Goal: Information Seeking & Learning: Learn about a topic

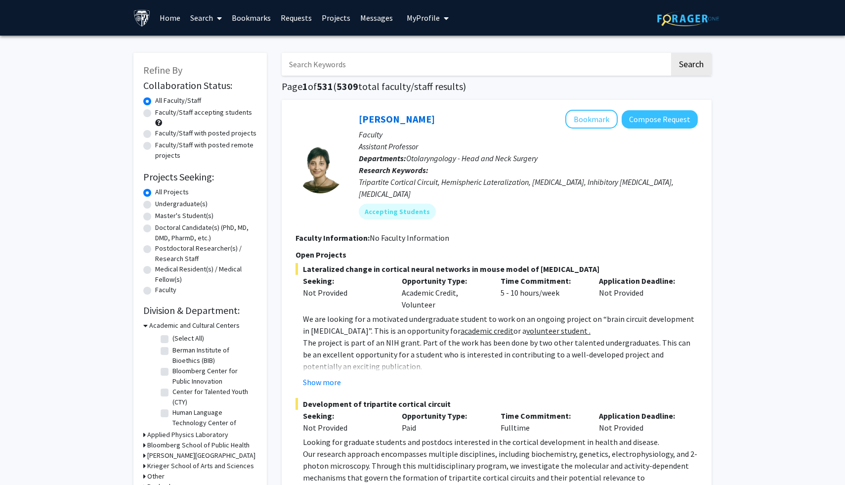
click at [399, 59] on input "Search Keywords" at bounding box center [476, 64] width 388 height 23
type input "psych"
click at [671, 53] on button "Search" at bounding box center [691, 64] width 41 height 23
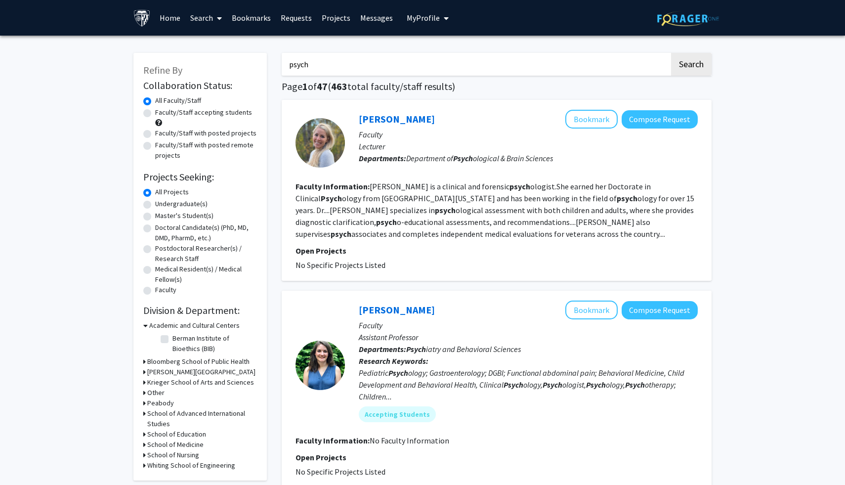
click at [320, 64] on input "psych" at bounding box center [476, 64] width 388 height 23
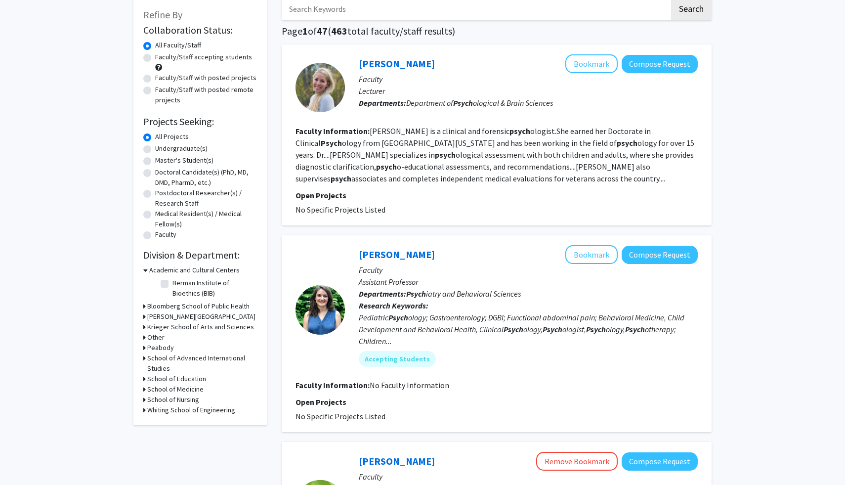
scroll to position [50, 0]
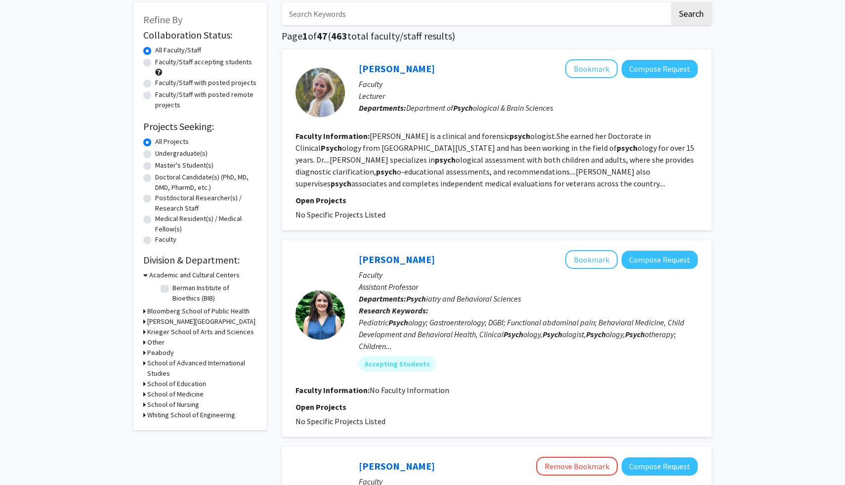
click at [146, 332] on div "Krieger School of Arts and Sciences" at bounding box center [200, 332] width 114 height 10
click at [144, 332] on icon at bounding box center [144, 332] width 2 height 10
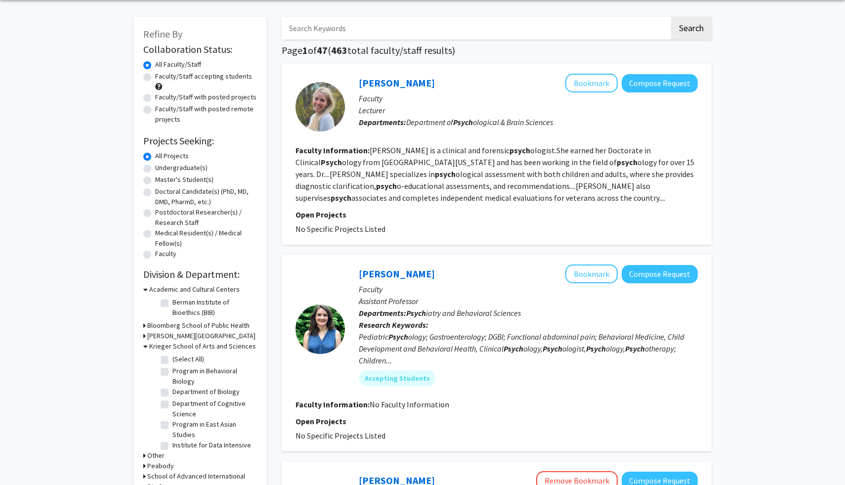
scroll to position [93, 0]
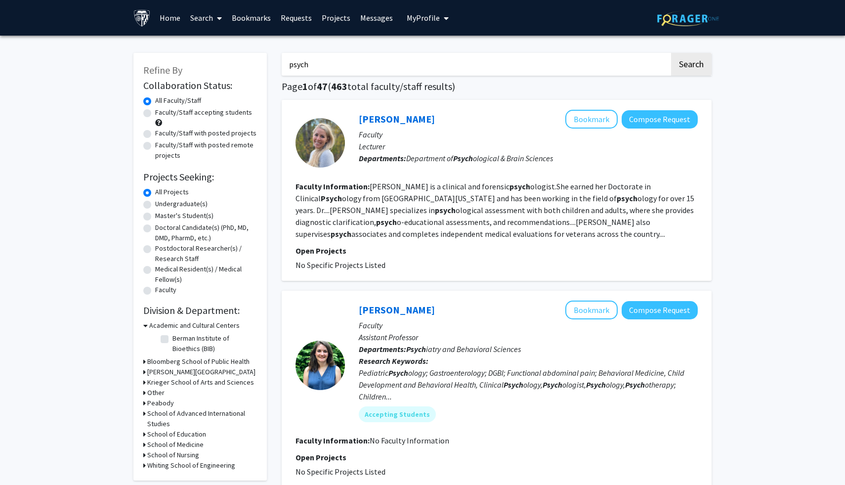
click at [337, 72] on input "psych" at bounding box center [476, 64] width 388 height 23
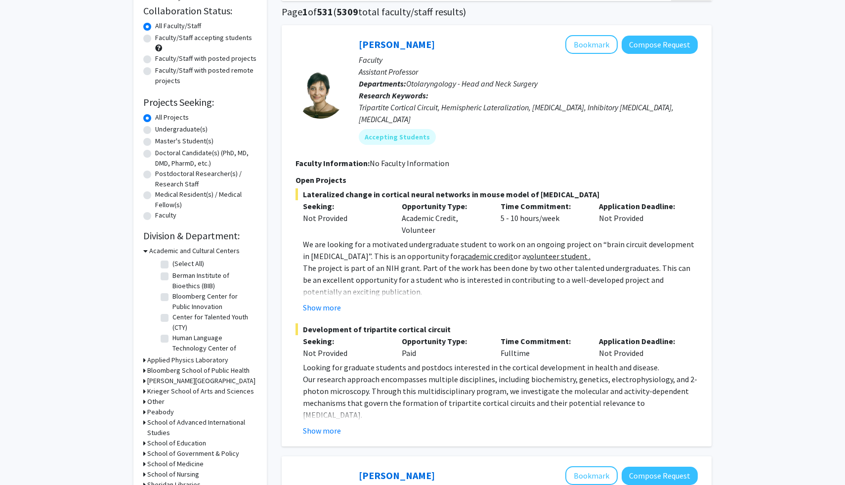
scroll to position [89, 0]
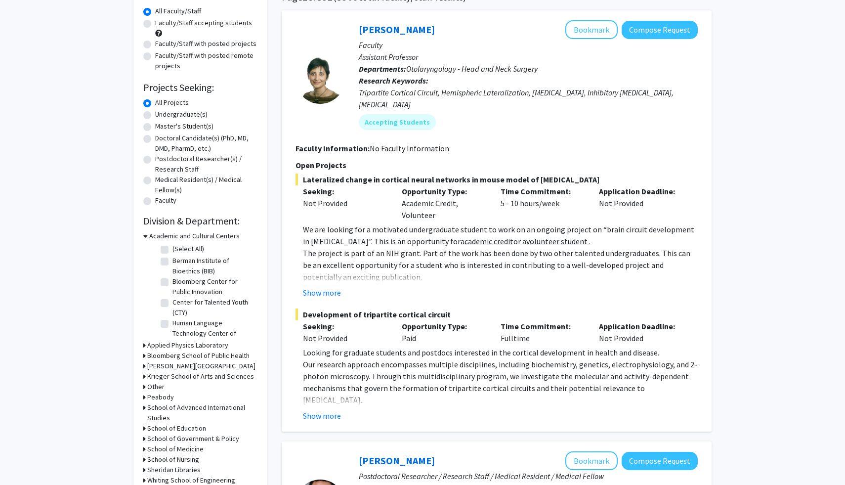
click at [145, 376] on icon at bounding box center [144, 376] width 2 height 10
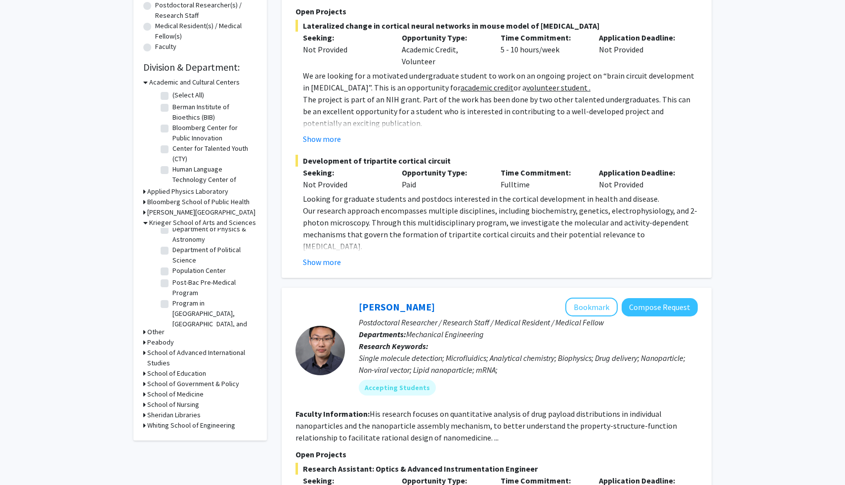
scroll to position [788, 0]
click at [172, 335] on label "Department of Psychological & Brain Sciences" at bounding box center [213, 350] width 82 height 31
click at [172, 335] on input "Department of Psychological & Brain Sciences" at bounding box center [175, 338] width 6 height 6
checkbox input "true"
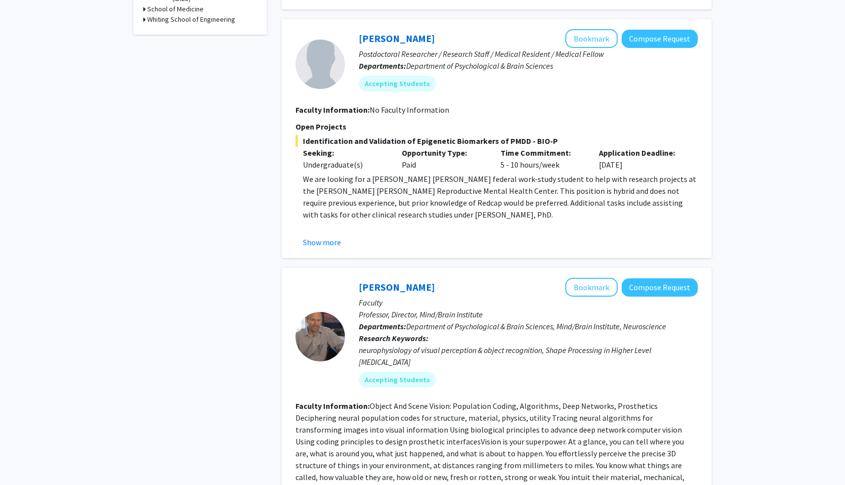
scroll to position [433, 0]
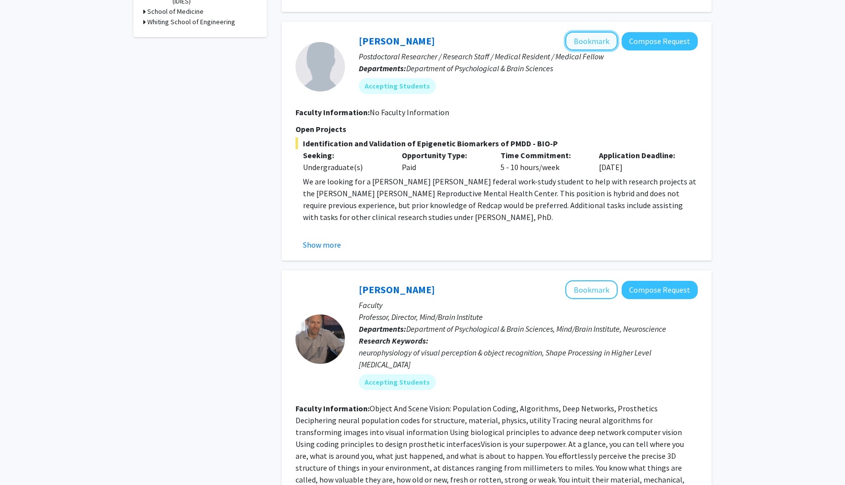
click at [590, 44] on button "Bookmark" at bounding box center [591, 41] width 52 height 19
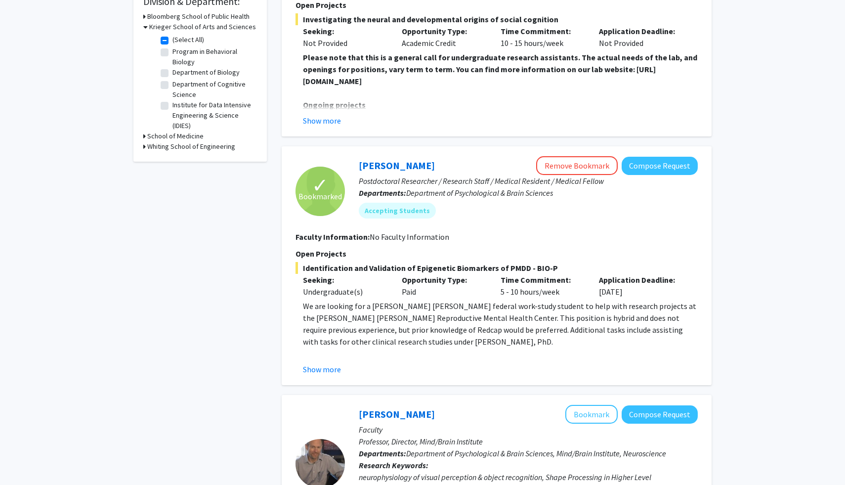
scroll to position [335, 0]
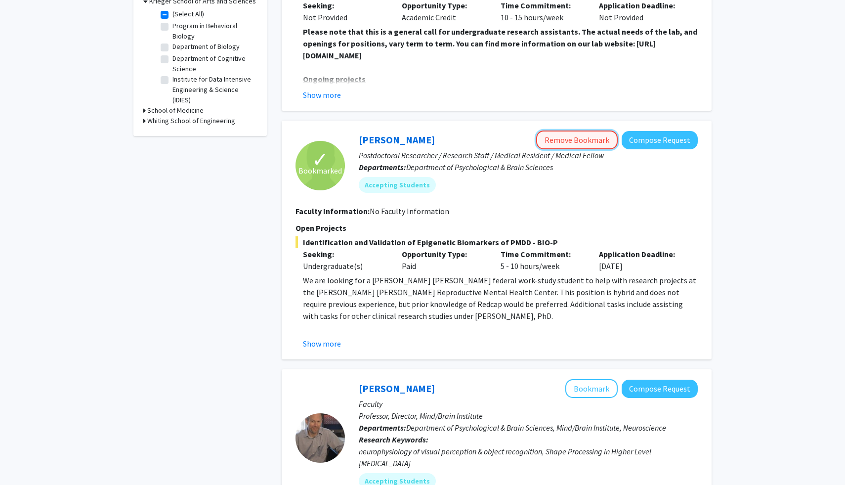
click at [571, 143] on button "Remove Bookmark" at bounding box center [577, 139] width 82 height 19
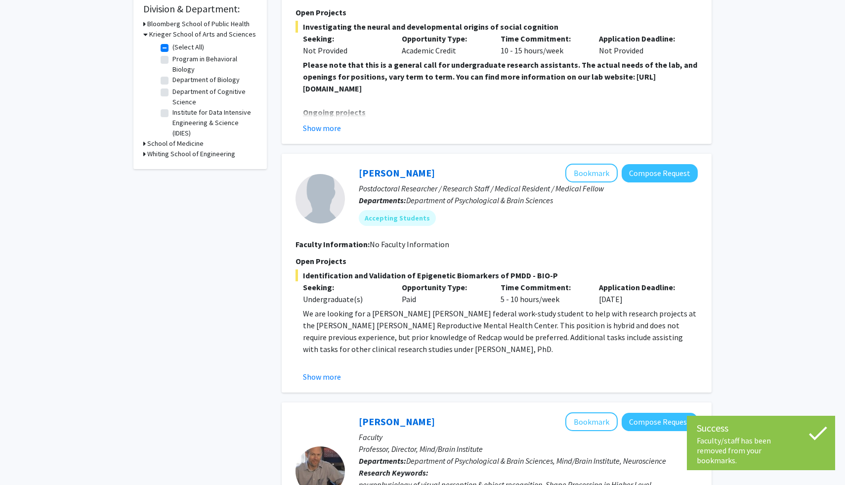
scroll to position [0, 0]
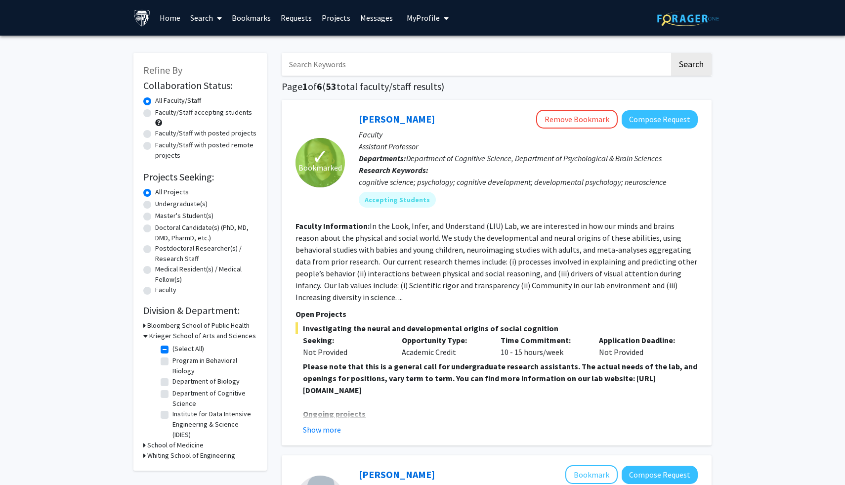
click at [181, 113] on label "Faculty/Staff accepting students" at bounding box center [203, 112] width 97 height 10
click at [162, 113] on input "Faculty/Staff accepting students" at bounding box center [158, 110] width 6 height 6
radio input "true"
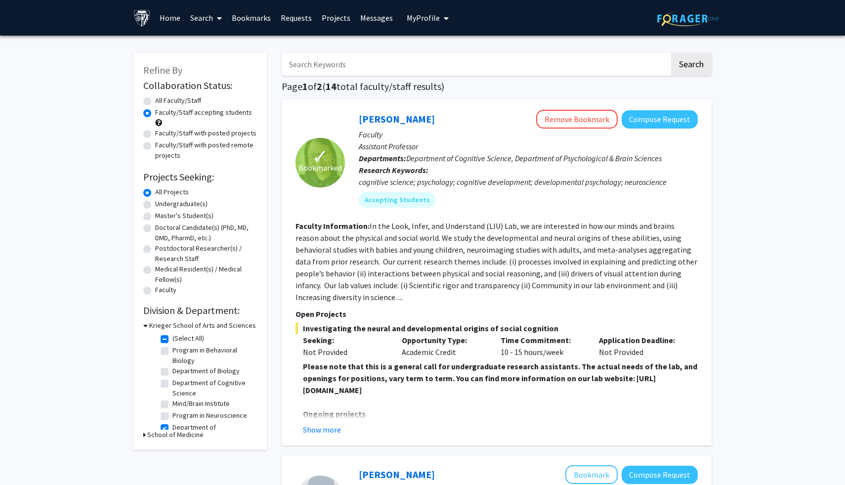
click at [175, 101] on label "All Faculty/Staff" at bounding box center [178, 100] width 46 height 10
click at [162, 101] on input "All Faculty/Staff" at bounding box center [158, 98] width 6 height 6
radio input "true"
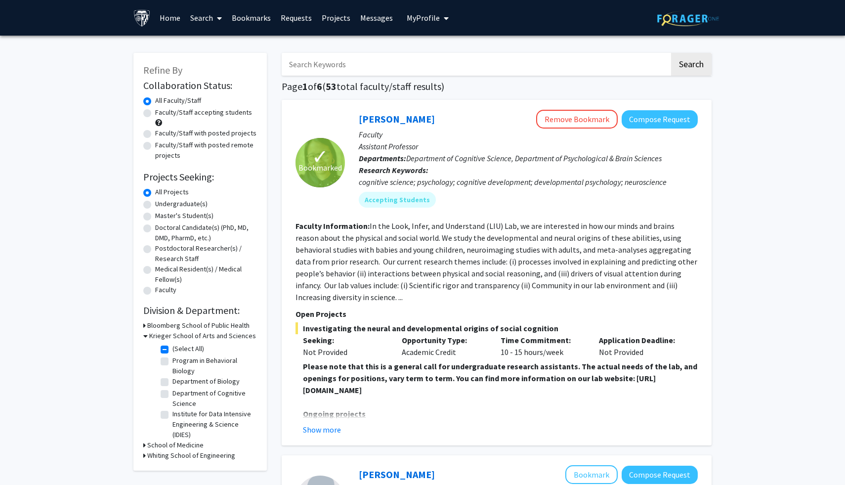
click at [186, 114] on label "Faculty/Staff accepting students" at bounding box center [203, 112] width 97 height 10
click at [162, 114] on input "Faculty/Staff accepting students" at bounding box center [158, 110] width 6 height 6
radio input "true"
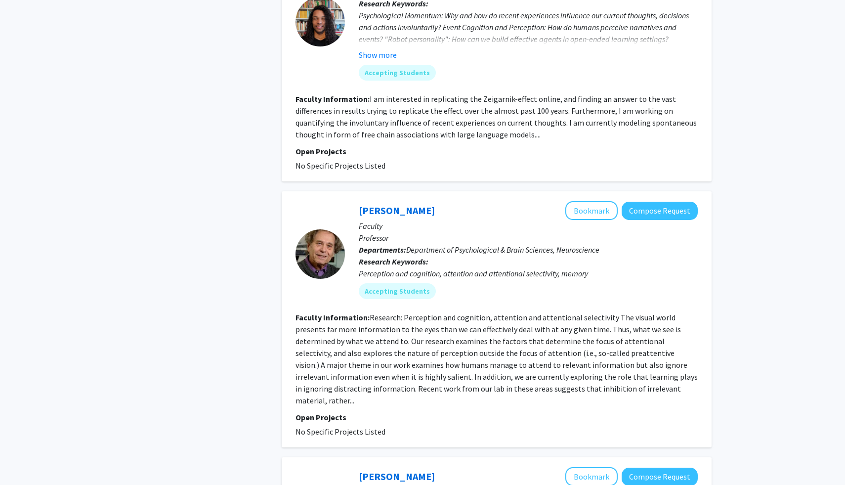
scroll to position [2367, 0]
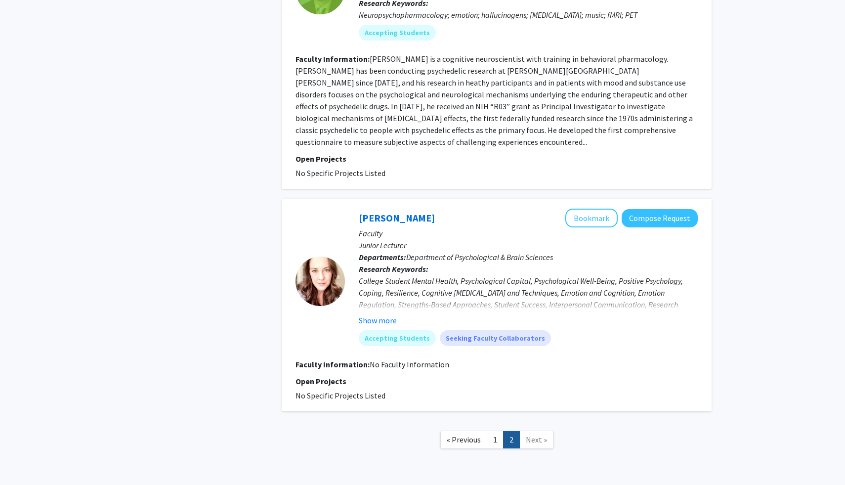
scroll to position [398, 0]
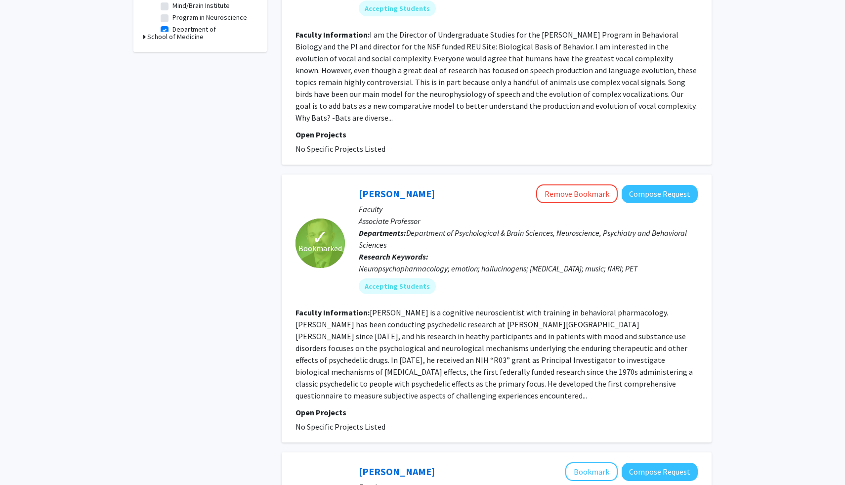
drag, startPoint x: 518, startPoint y: 202, endPoint x: 504, endPoint y: 190, distance: 18.6
click at [515, 215] on p "Associate Professor" at bounding box center [528, 221] width 339 height 12
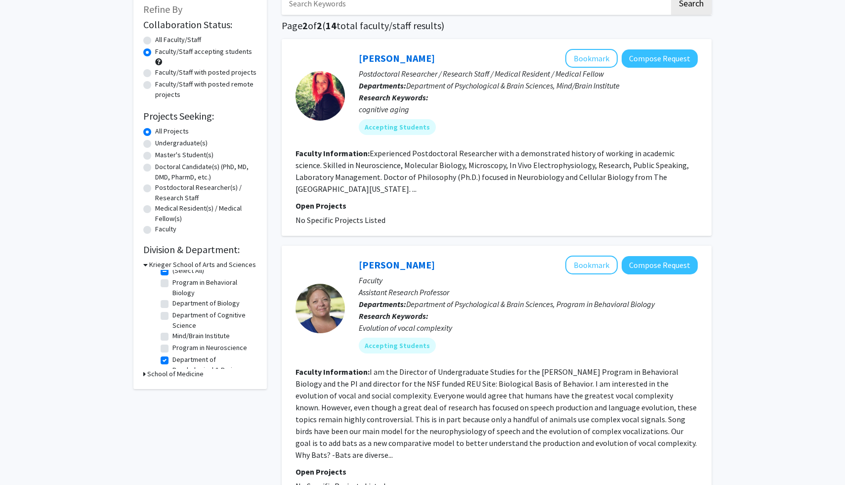
scroll to position [0, 0]
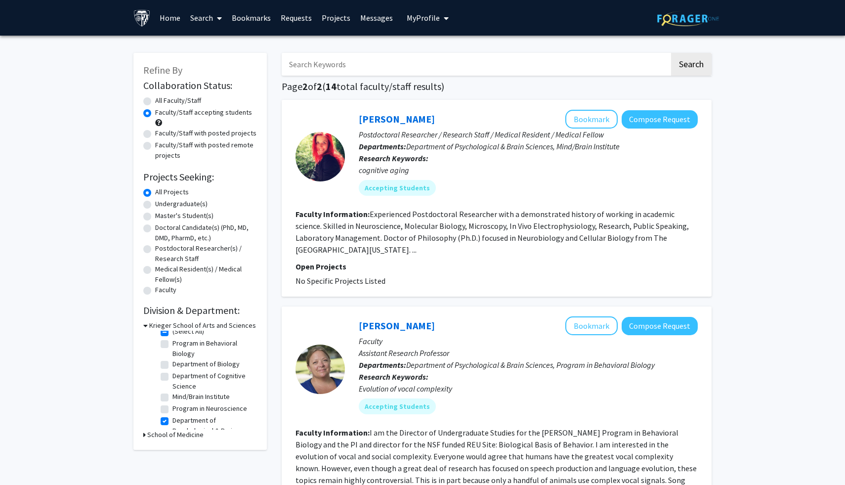
click at [169, 134] on label "Faculty/Staff with posted projects" at bounding box center [205, 133] width 101 height 10
click at [162, 134] on input "Faculty/Staff with posted projects" at bounding box center [158, 131] width 6 height 6
radio input "true"
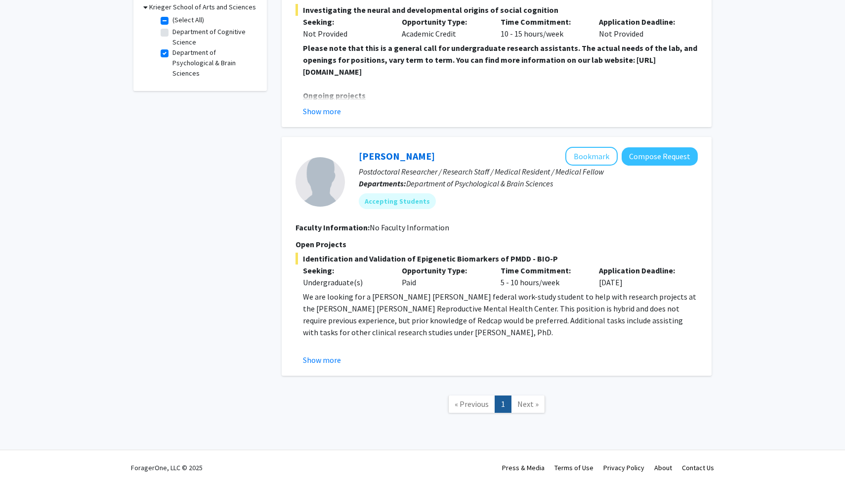
scroll to position [318, 0]
click at [321, 359] on button "Show more" at bounding box center [322, 360] width 38 height 12
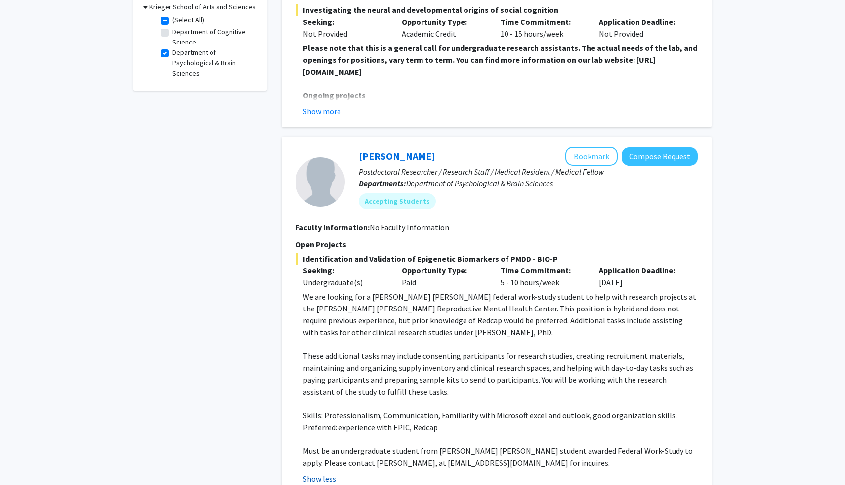
scroll to position [437, 0]
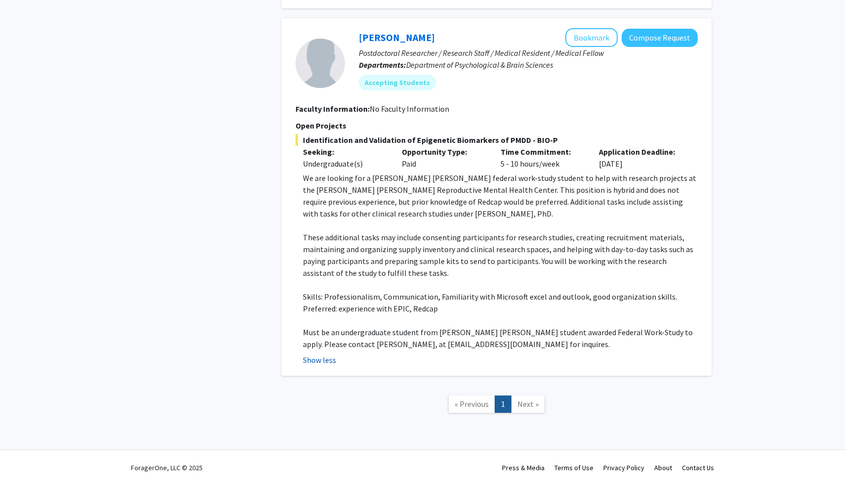
click at [322, 364] on button "Show less" at bounding box center [319, 360] width 33 height 12
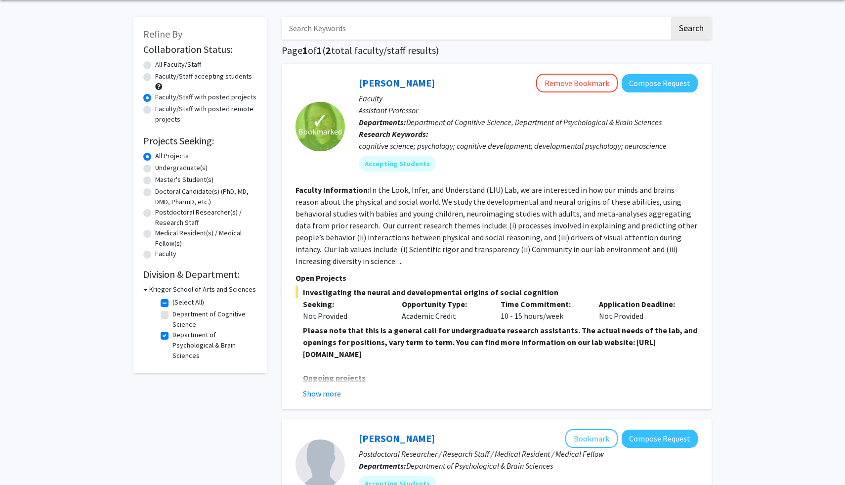
scroll to position [33, 0]
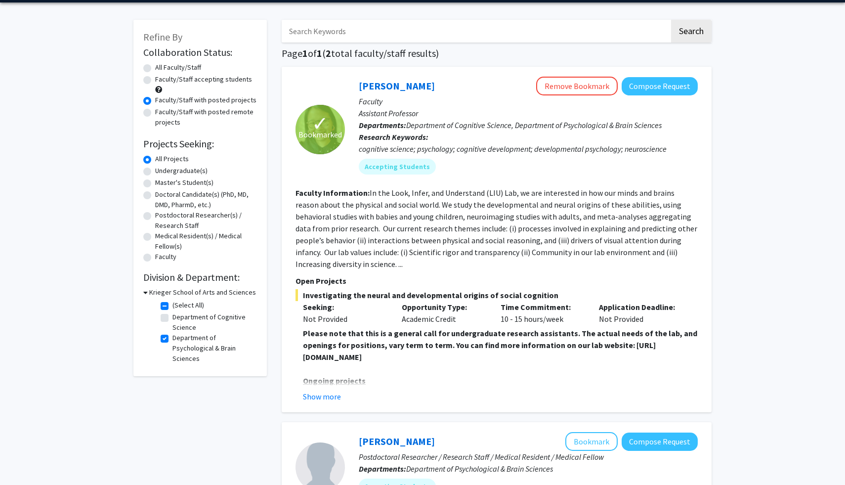
click at [195, 79] on label "Faculty/Staff accepting students" at bounding box center [203, 79] width 97 height 10
click at [162, 79] on input "Faculty/Staff accepting students" at bounding box center [158, 77] width 6 height 6
radio input "true"
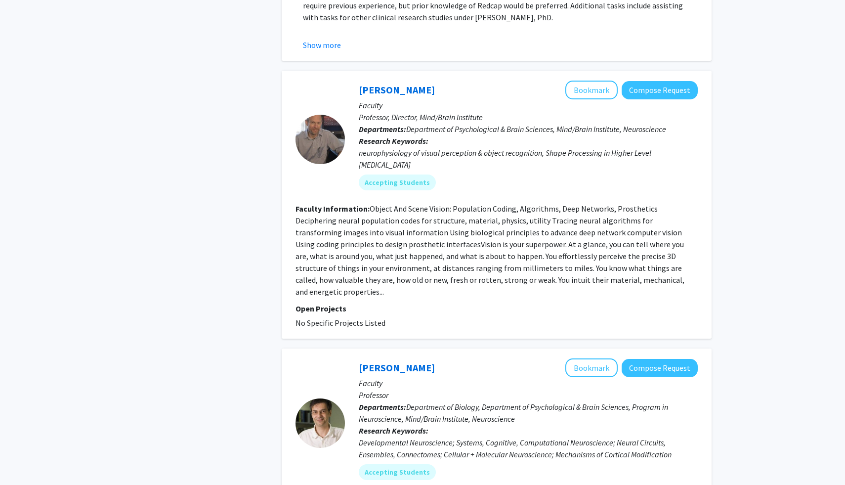
scroll to position [659, 0]
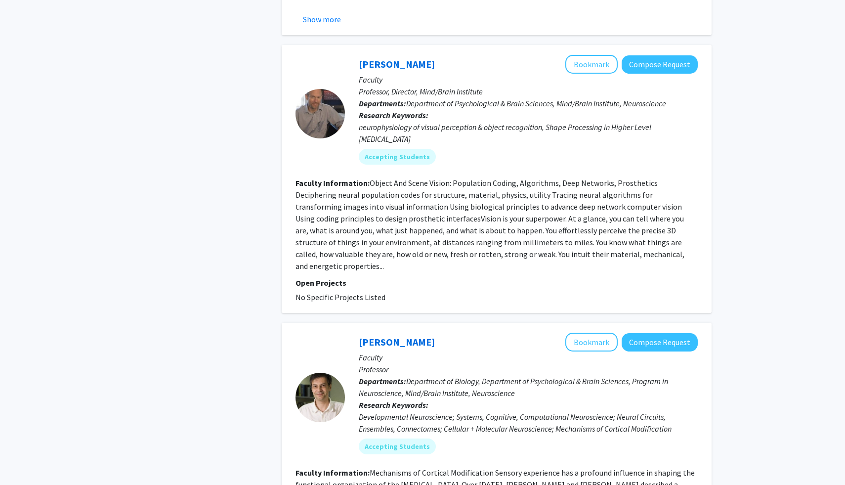
click at [351, 246] on fg-read-more "Object And Scene Vision: Population Coding, Algorithms, Deep Networks, Prosthet…" at bounding box center [489, 224] width 389 height 93
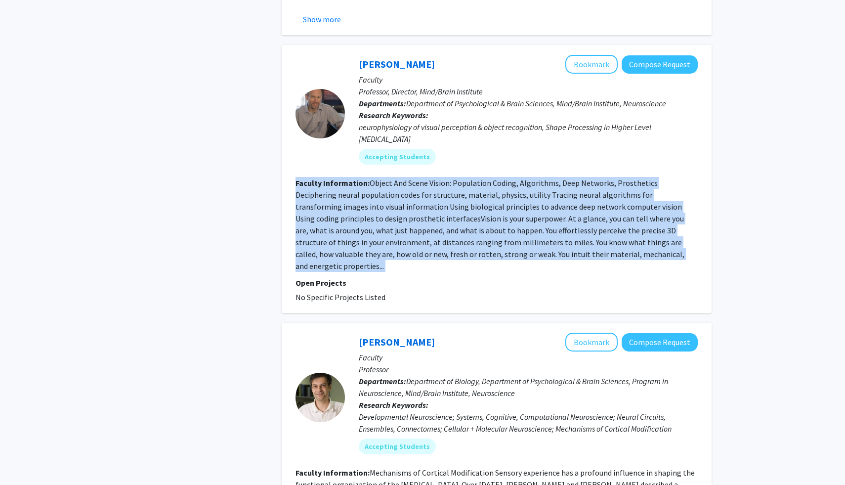
click at [351, 246] on fg-read-more "Object And Scene Vision: Population Coding, Algorithms, Deep Networks, Prosthet…" at bounding box center [489, 224] width 389 height 93
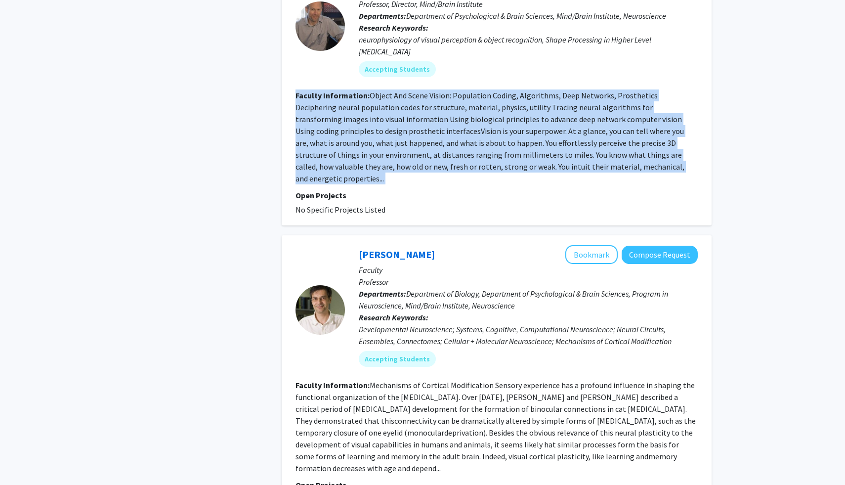
scroll to position [875, 0]
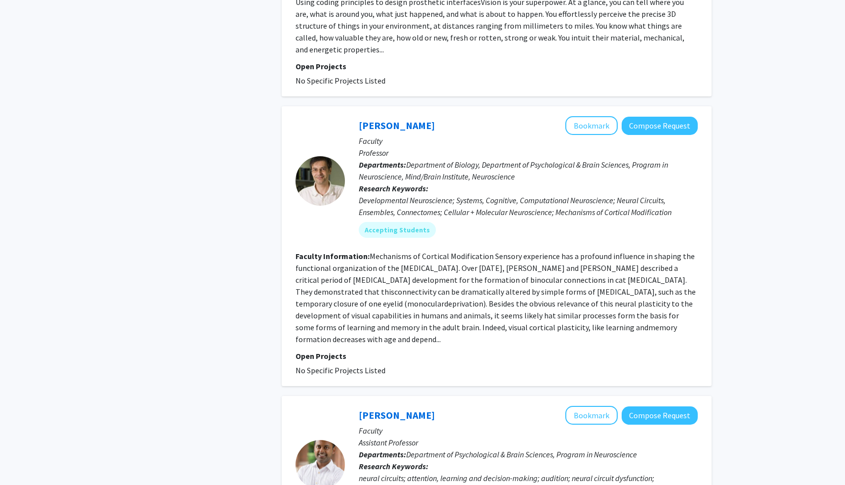
click at [382, 294] on fg-read-more "Mechanisms of Cortical Modification Sensory experience has a profound influence…" at bounding box center [495, 297] width 400 height 93
click at [404, 275] on fg-read-more "Mechanisms of Cortical Modification Sensory experience has a profound influence…" at bounding box center [495, 297] width 400 height 93
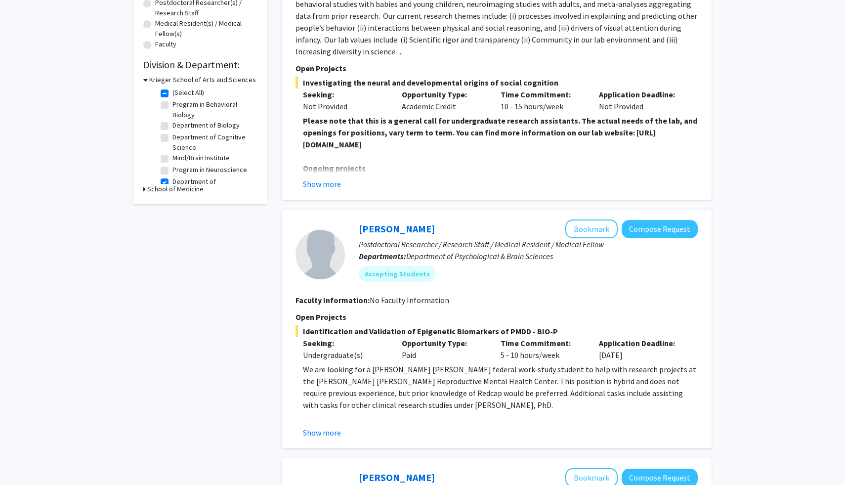
scroll to position [0, 0]
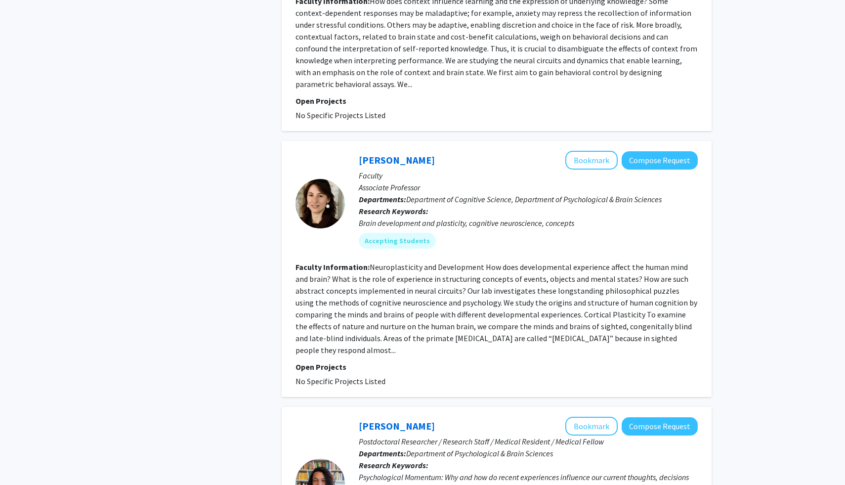
scroll to position [1806, 0]
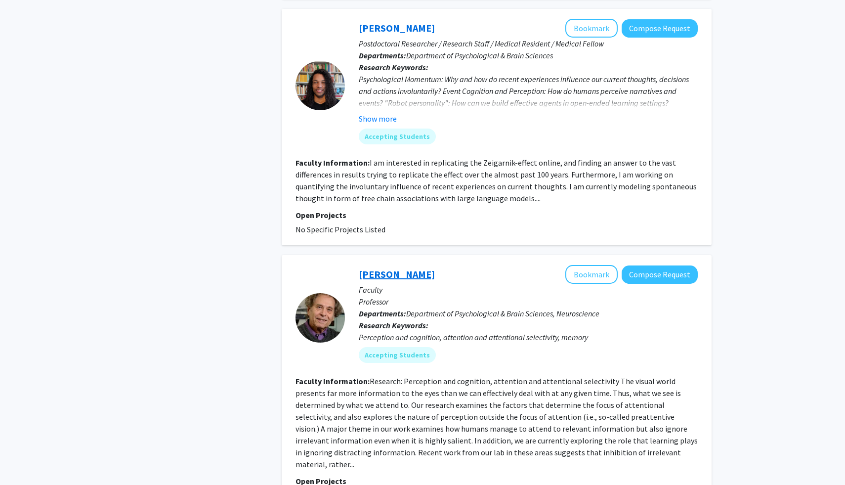
click at [381, 268] on link "Howard Egeth" at bounding box center [397, 274] width 76 height 12
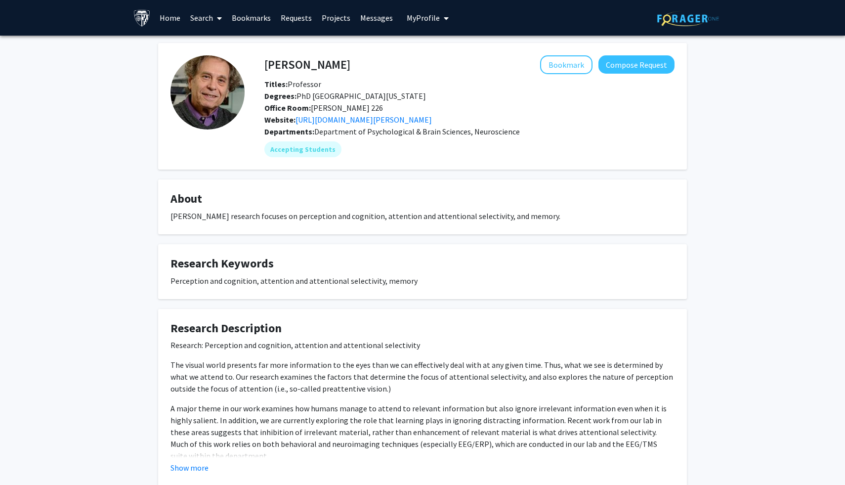
scroll to position [2, 0]
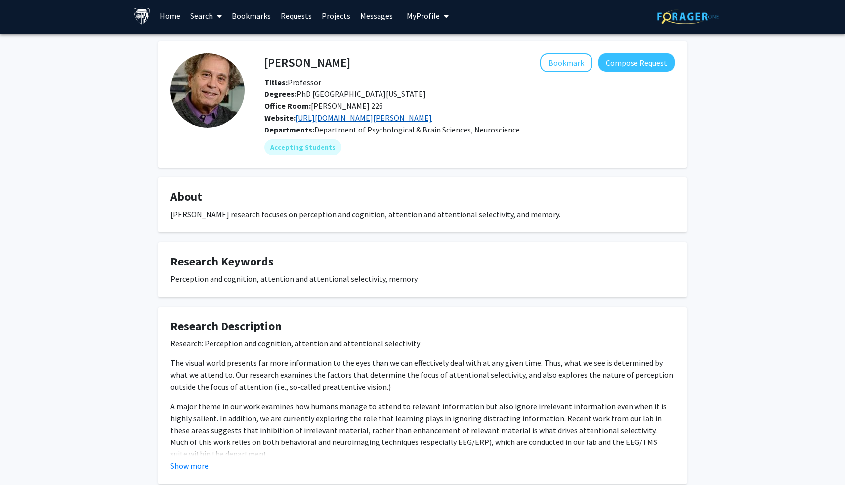
click at [377, 122] on link "https://sites.krieger.jhu.edu/egeth/" at bounding box center [363, 118] width 136 height 10
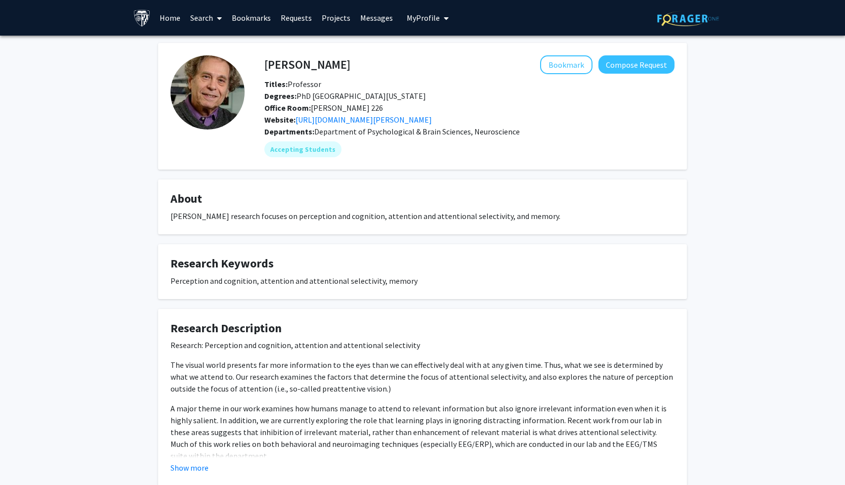
scroll to position [63, 0]
